Goal: Navigation & Orientation: Find specific page/section

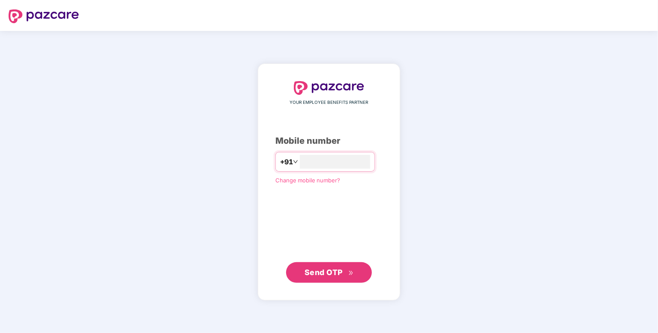
type input "*"
type input "**********"
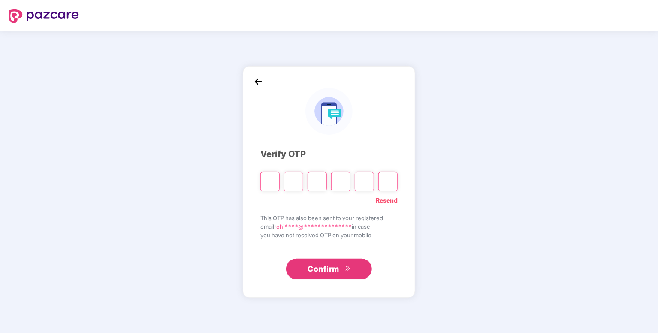
type input "*"
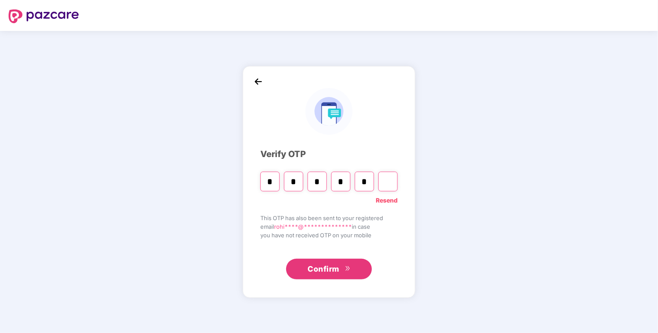
type input "*"
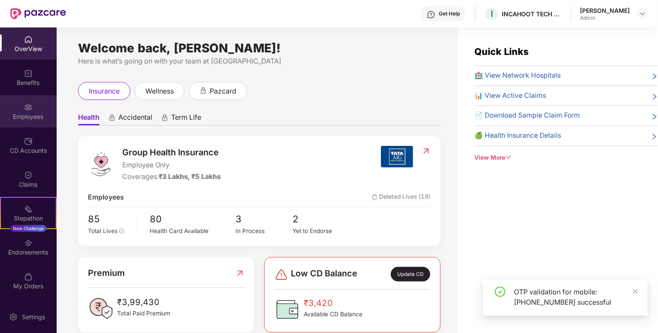
click at [43, 106] on div "Employees" at bounding box center [28, 111] width 57 height 32
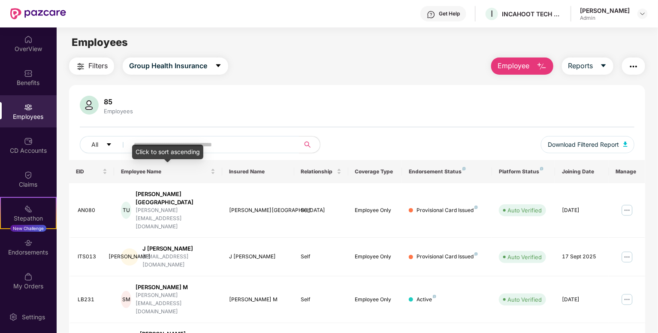
click at [196, 148] on div "Click to sort ascending" at bounding box center [167, 152] width 71 height 15
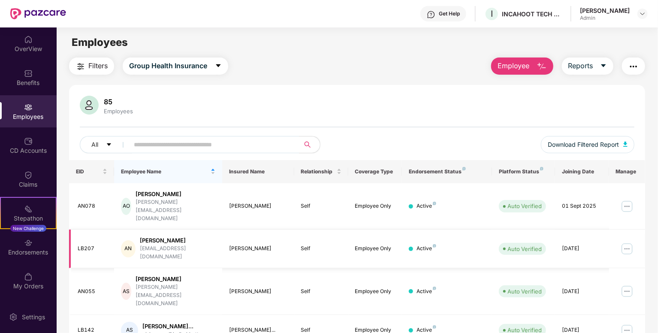
scroll to position [200, 0]
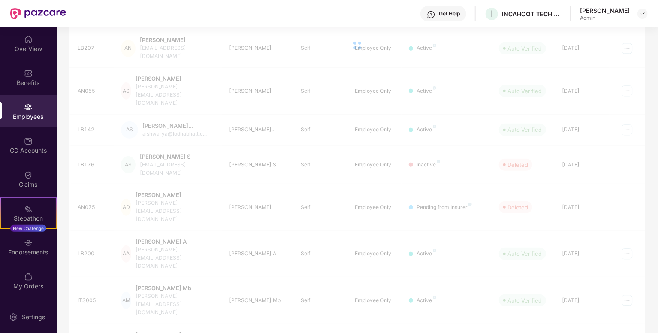
scroll to position [193, 0]
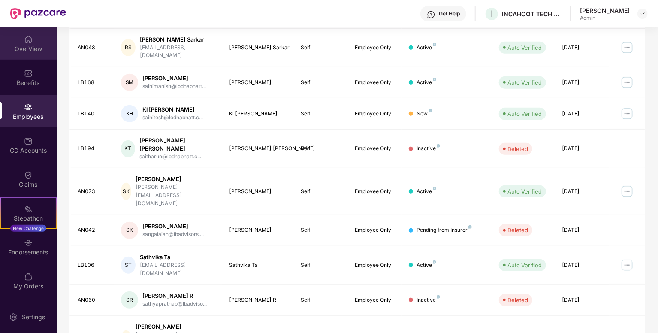
click at [23, 45] on div "OverView" at bounding box center [28, 49] width 57 height 9
